Goal: Transaction & Acquisition: Purchase product/service

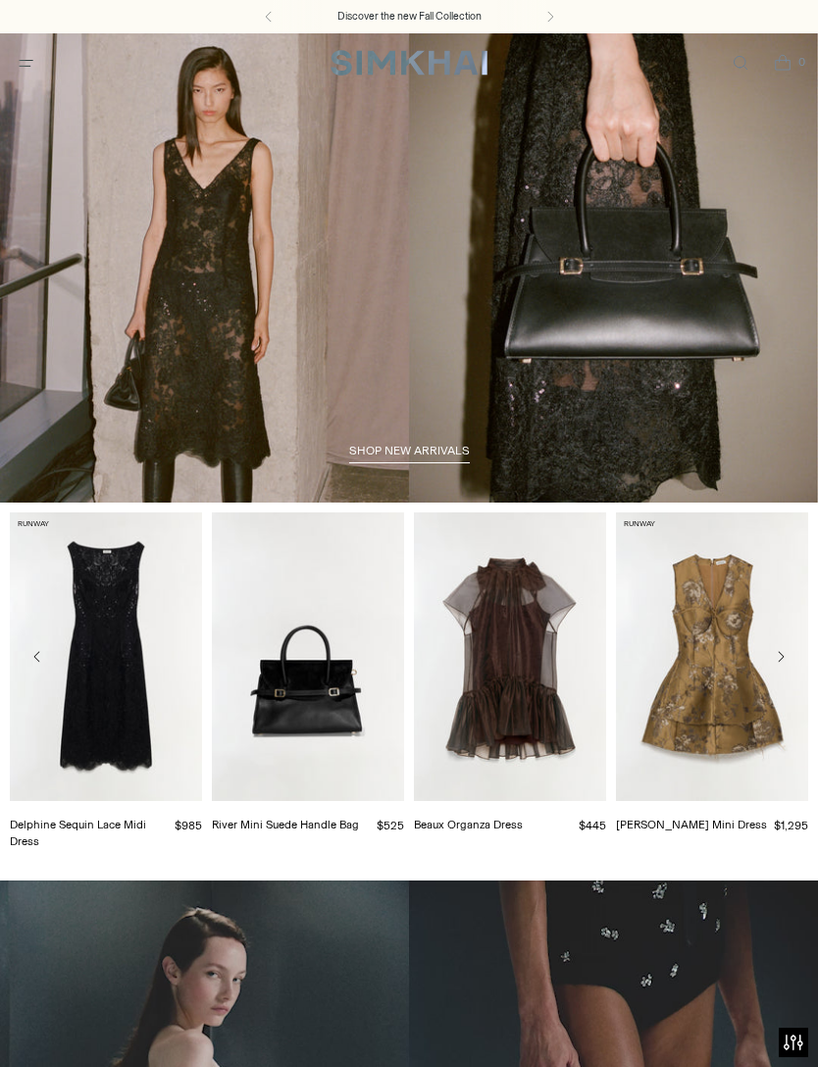
scroll to position [105, 0]
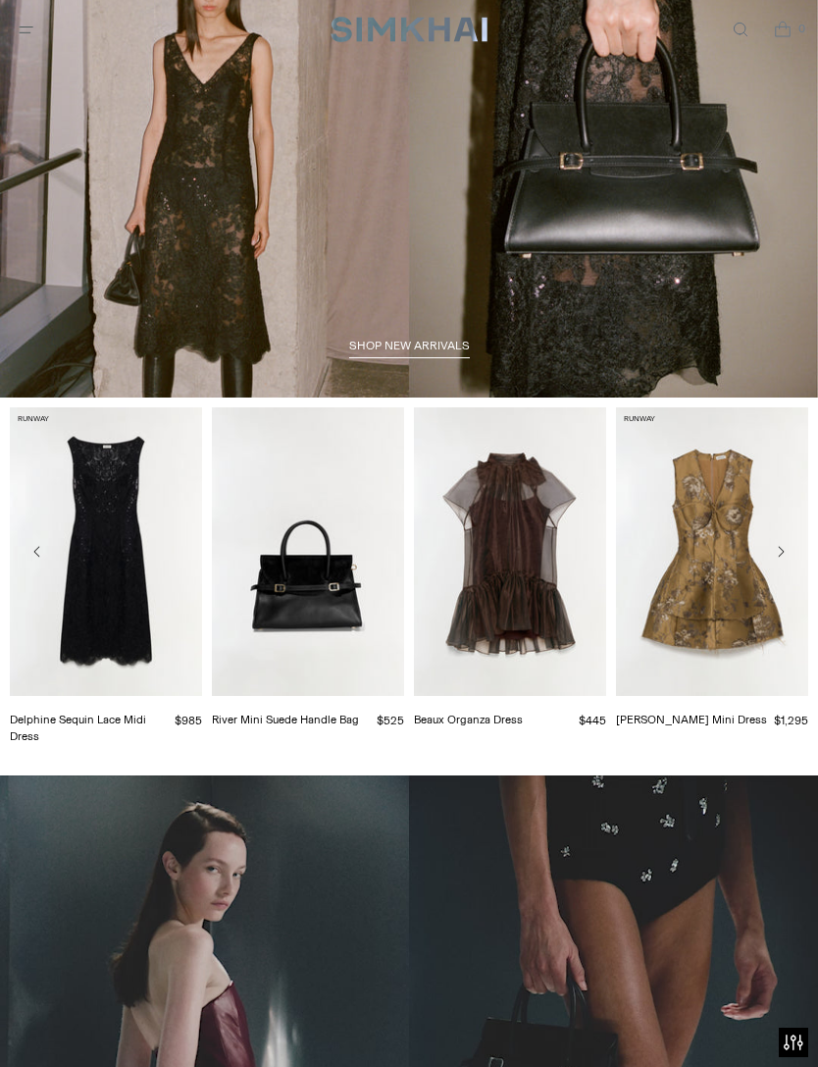
click at [37, 23] on span "Open menu modal" at bounding box center [26, 30] width 32 height 32
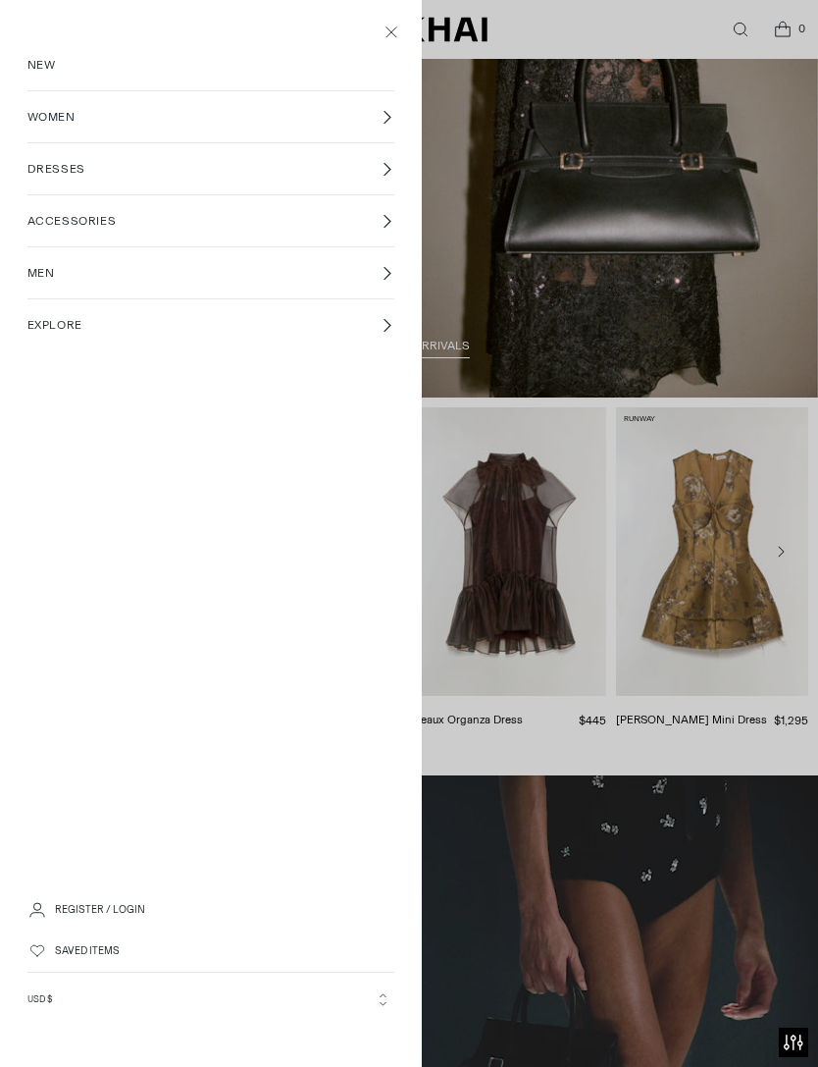
scroll to position [0, 0]
click at [104, 167] on link "DRESSES" at bounding box center [211, 168] width 368 height 51
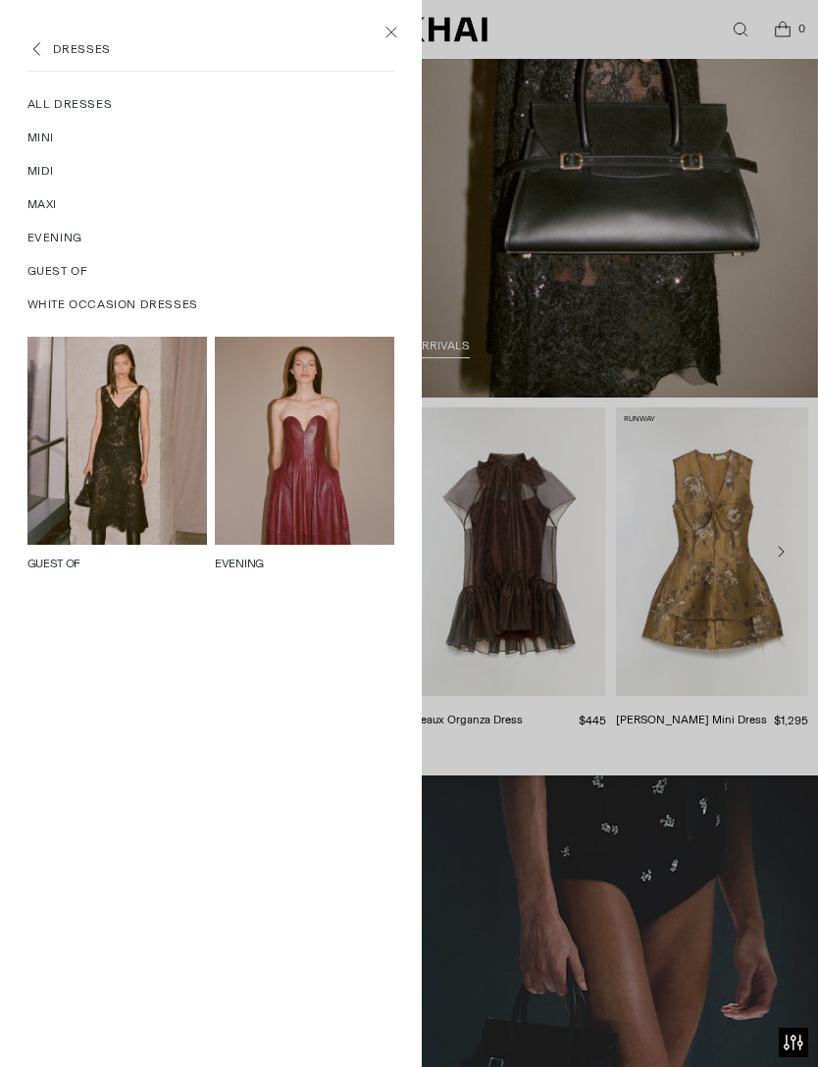
click at [95, 115] on link "All Dresses" at bounding box center [211, 103] width 368 height 33
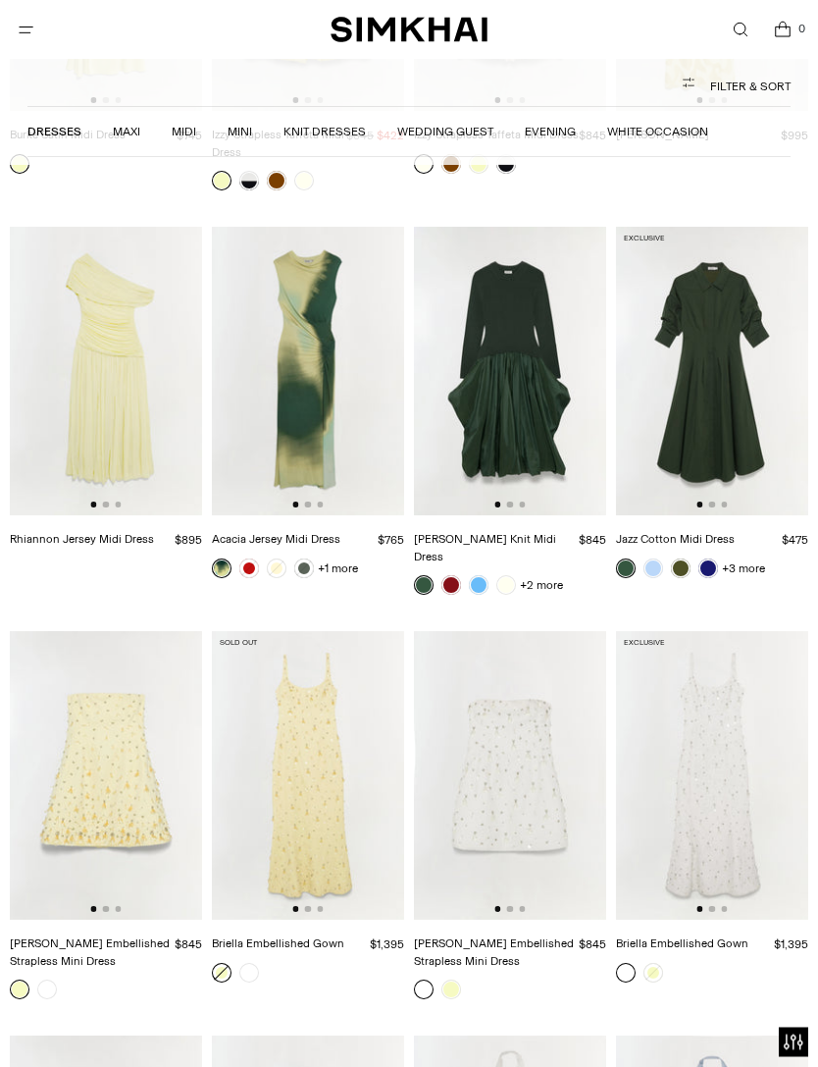
scroll to position [6361, 0]
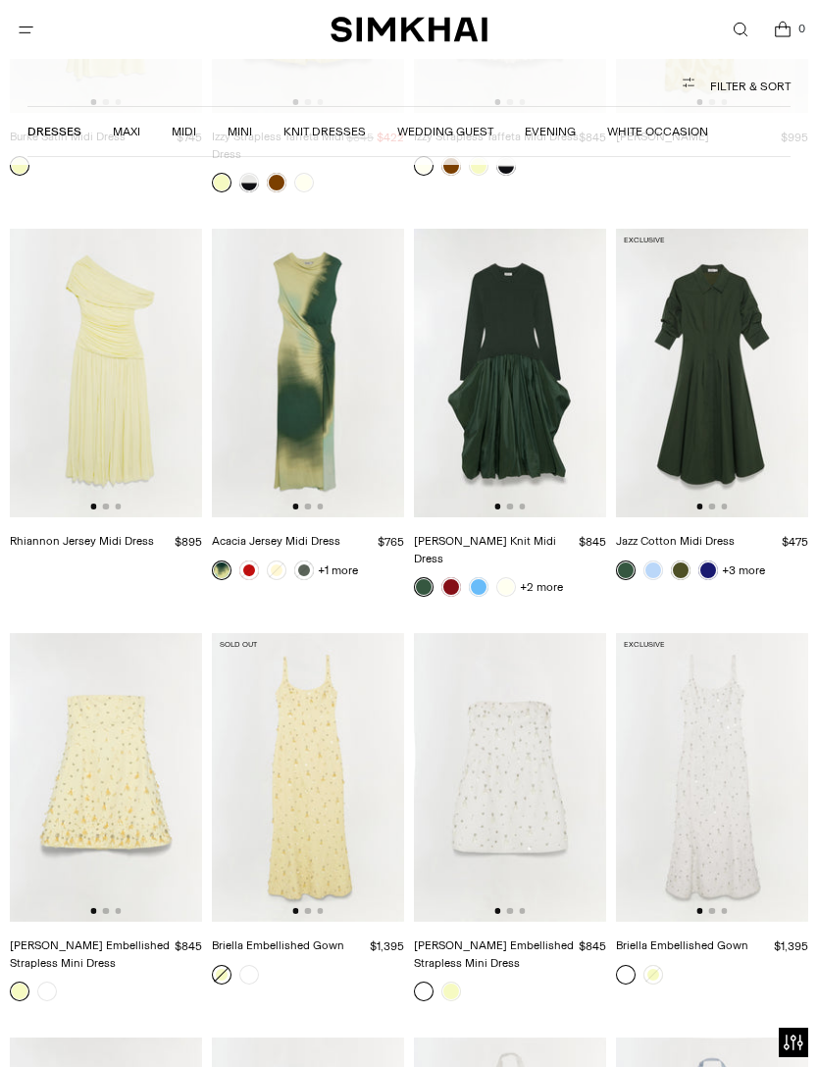
click at [63, 534] on link "Rhiannon Jersey Midi Dress" at bounding box center [82, 541] width 144 height 14
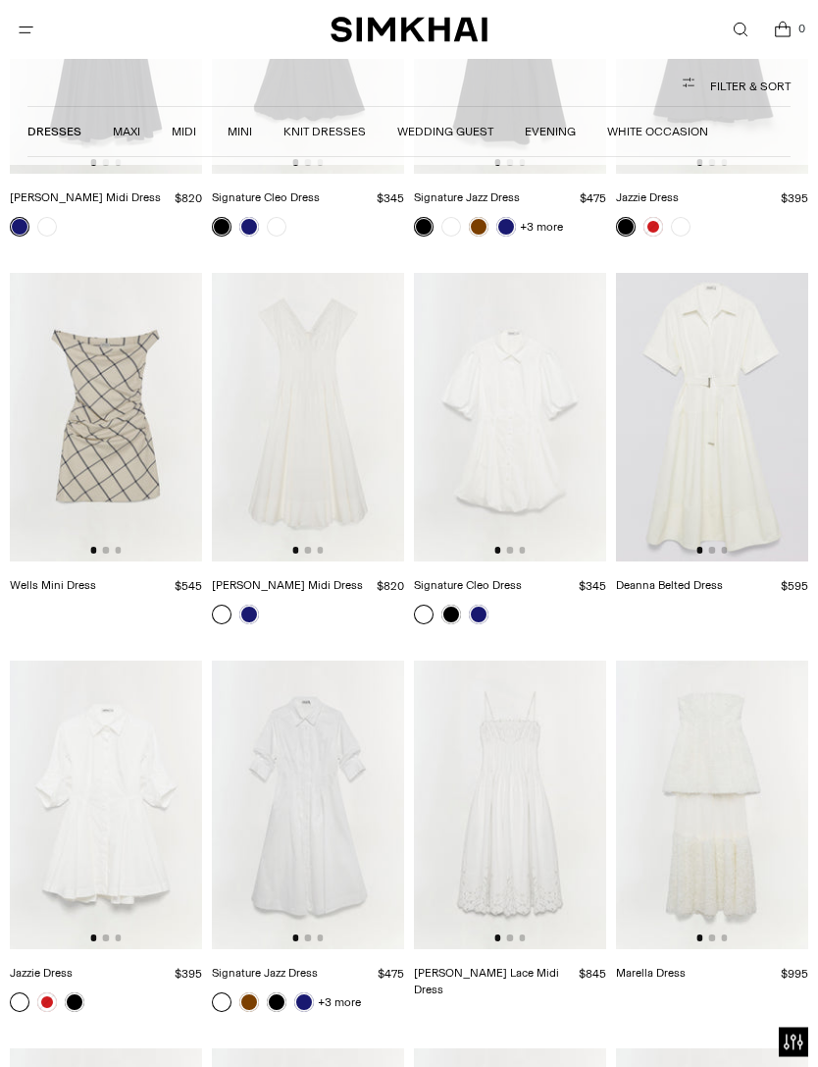
scroll to position [9502, 0]
click at [542, 692] on img at bounding box center [510, 804] width 192 height 288
